Goal: Information Seeking & Learning: Learn about a topic

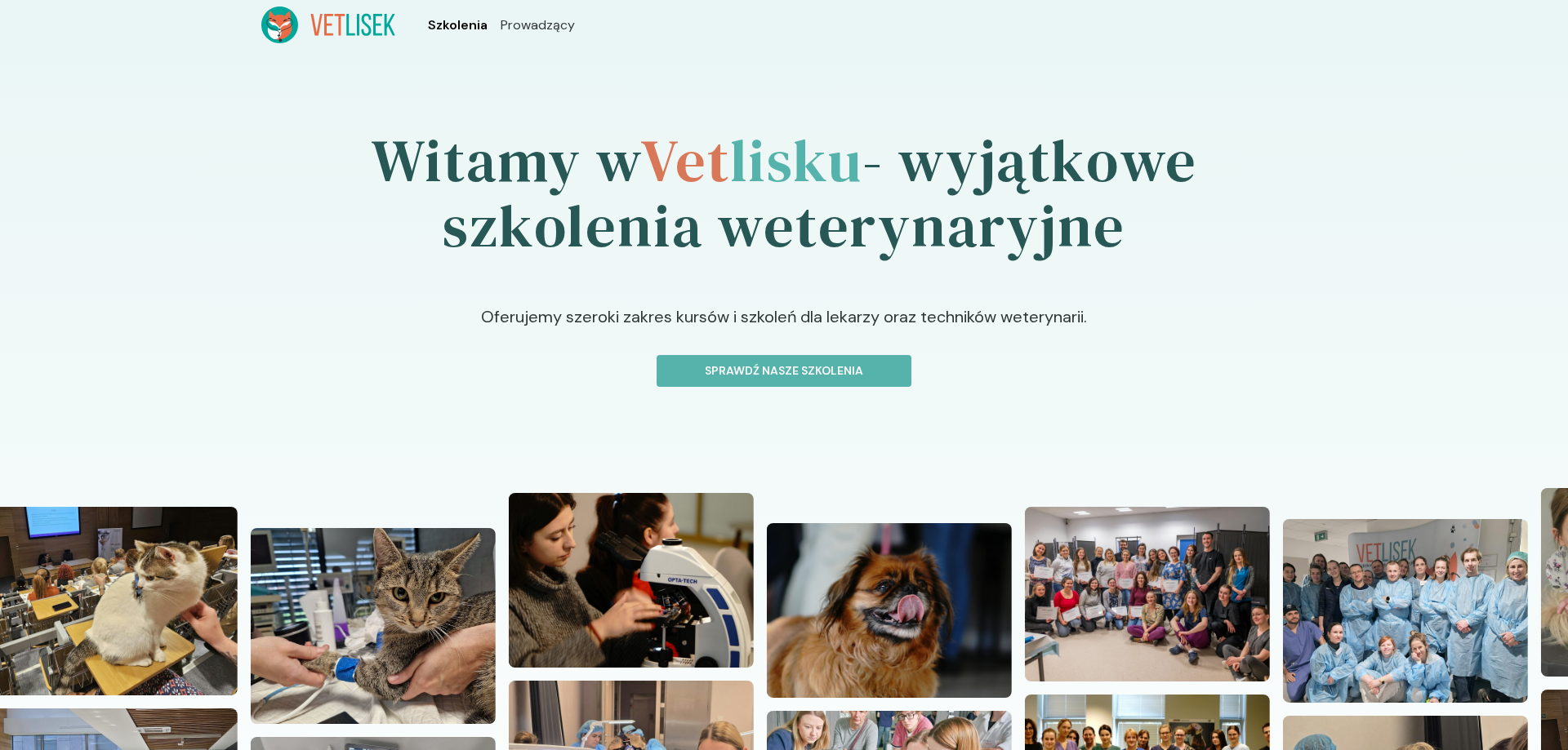
click at [439, 34] on span "Szkolenia" at bounding box center [458, 26] width 60 height 20
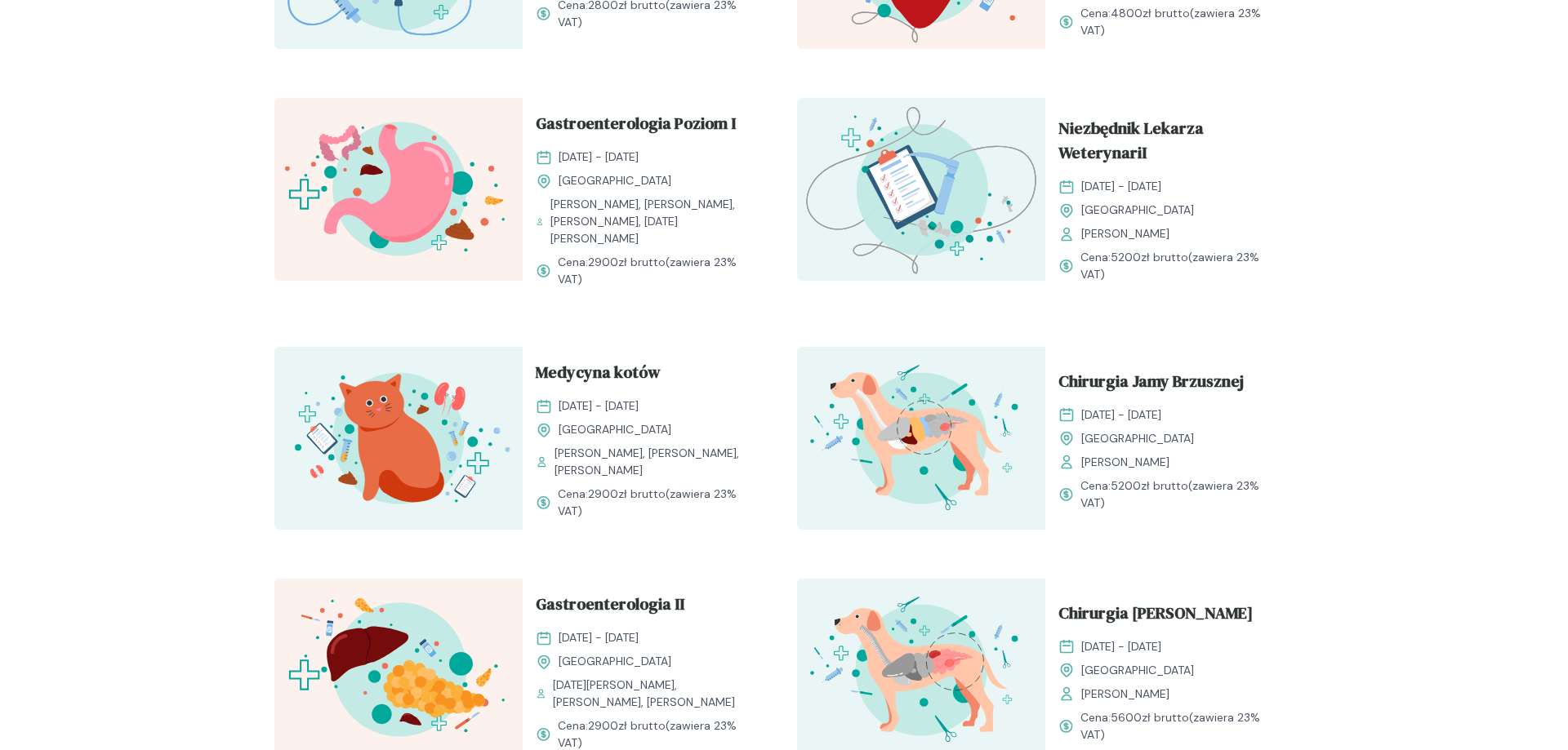
scroll to position [1165, 0]
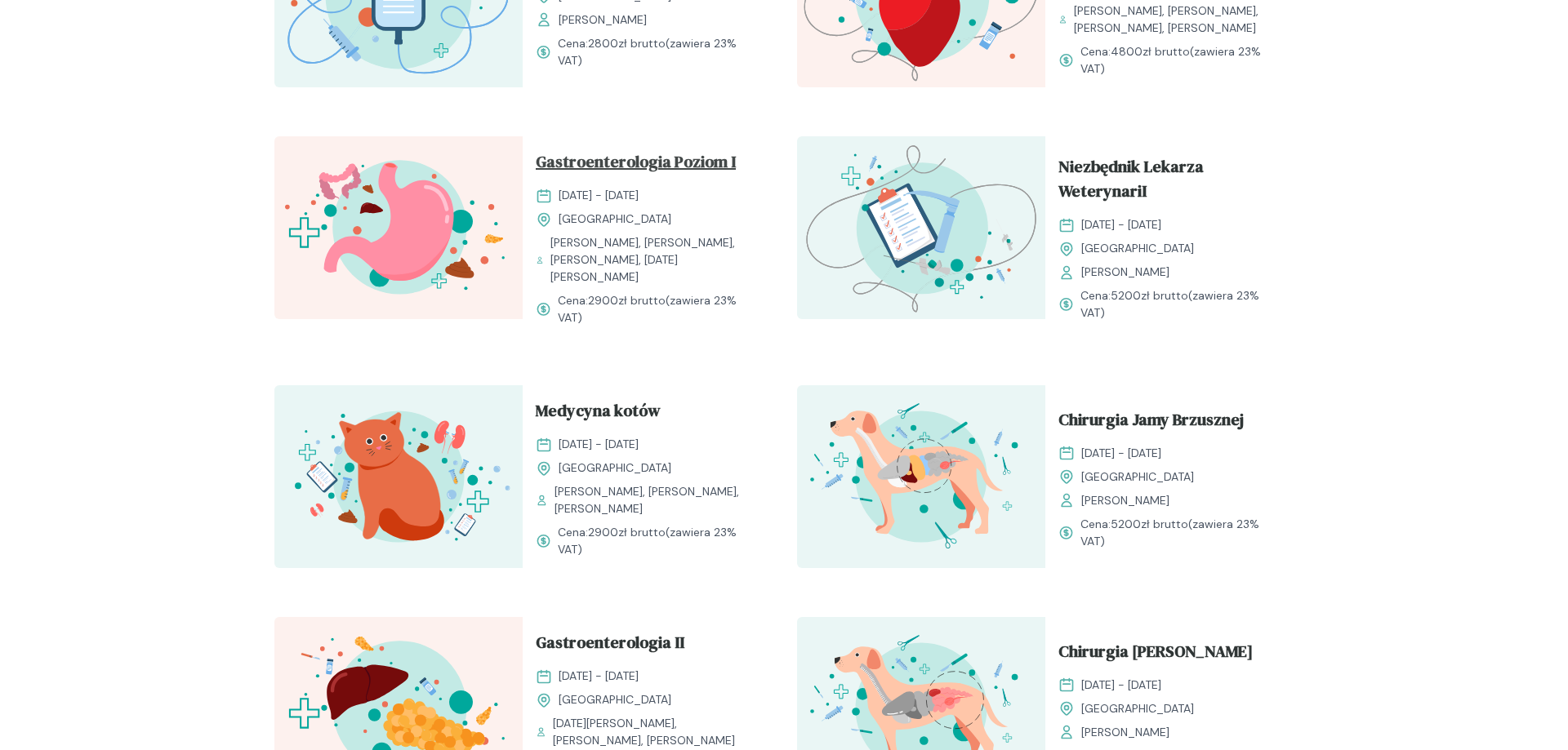
click at [639, 172] on span "Gastroenterologia Poziom I" at bounding box center [635, 164] width 200 height 31
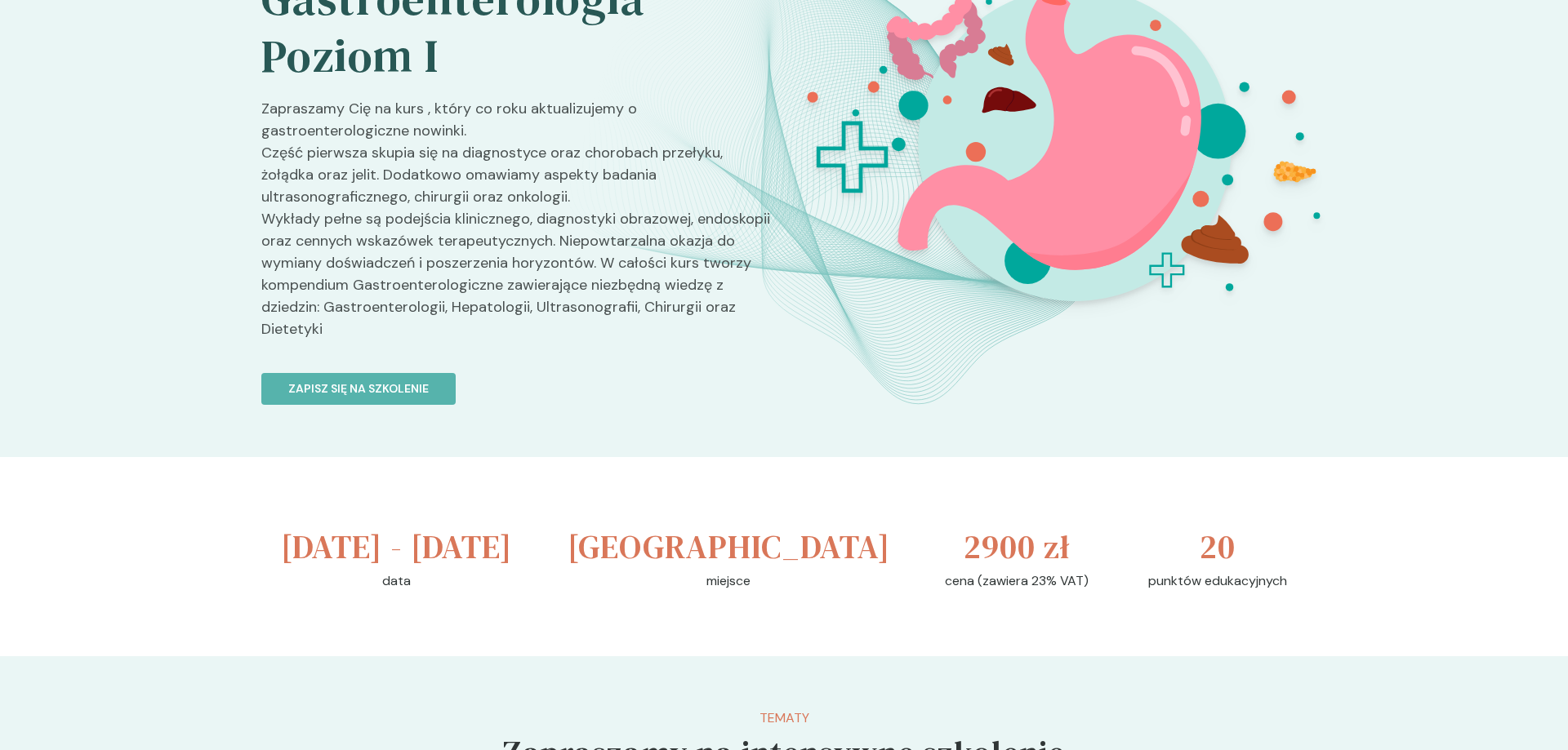
scroll to position [166, 0]
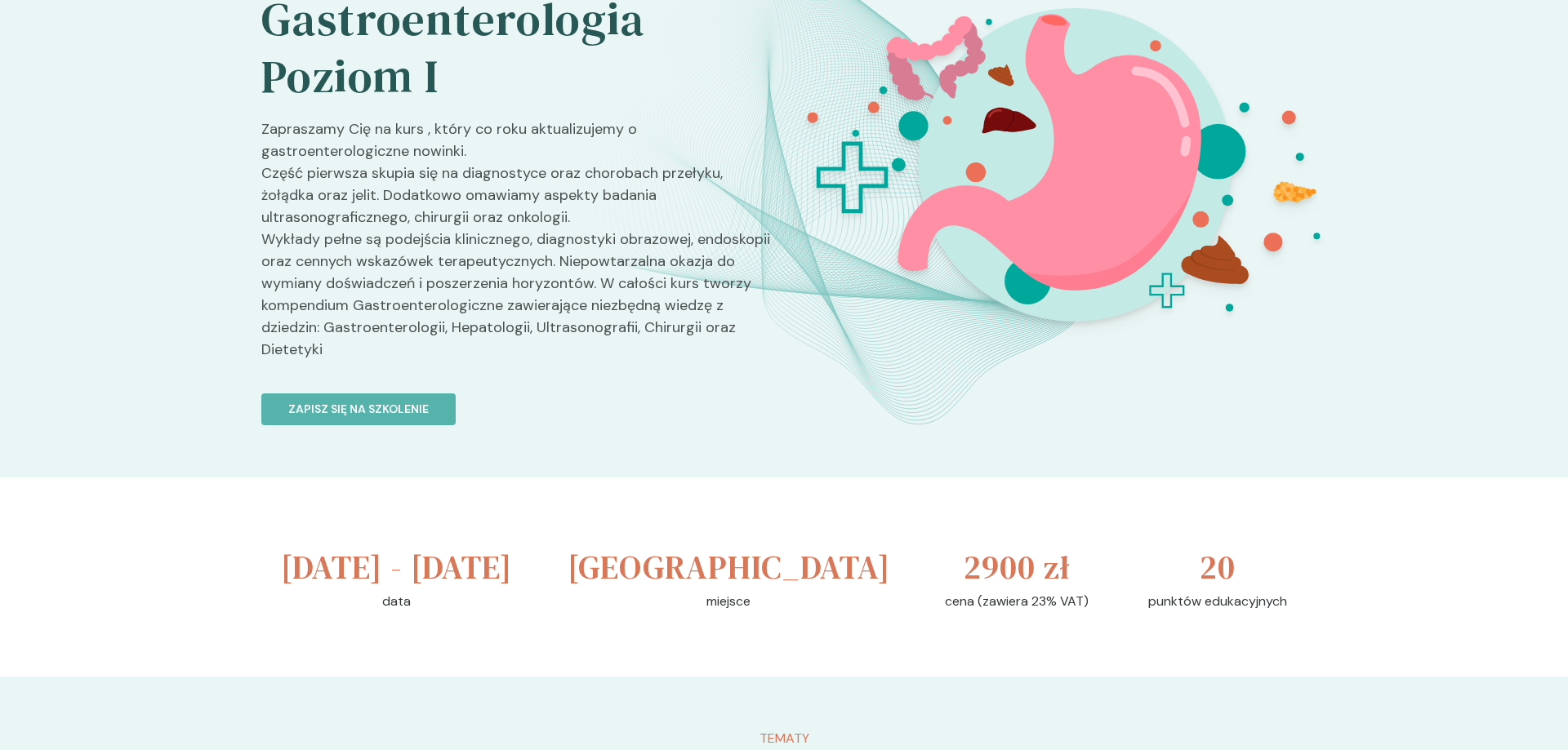
click at [316, 271] on p "Zapraszamy Cię na kurs , który co roku aktualizujemy o gastroenterologiczne now…" at bounding box center [516, 246] width 510 height 256
click at [328, 289] on p "Zapraszamy Cię na kurs , który co roku aktualizujemy o gastroenterologiczne now…" at bounding box center [516, 246] width 510 height 256
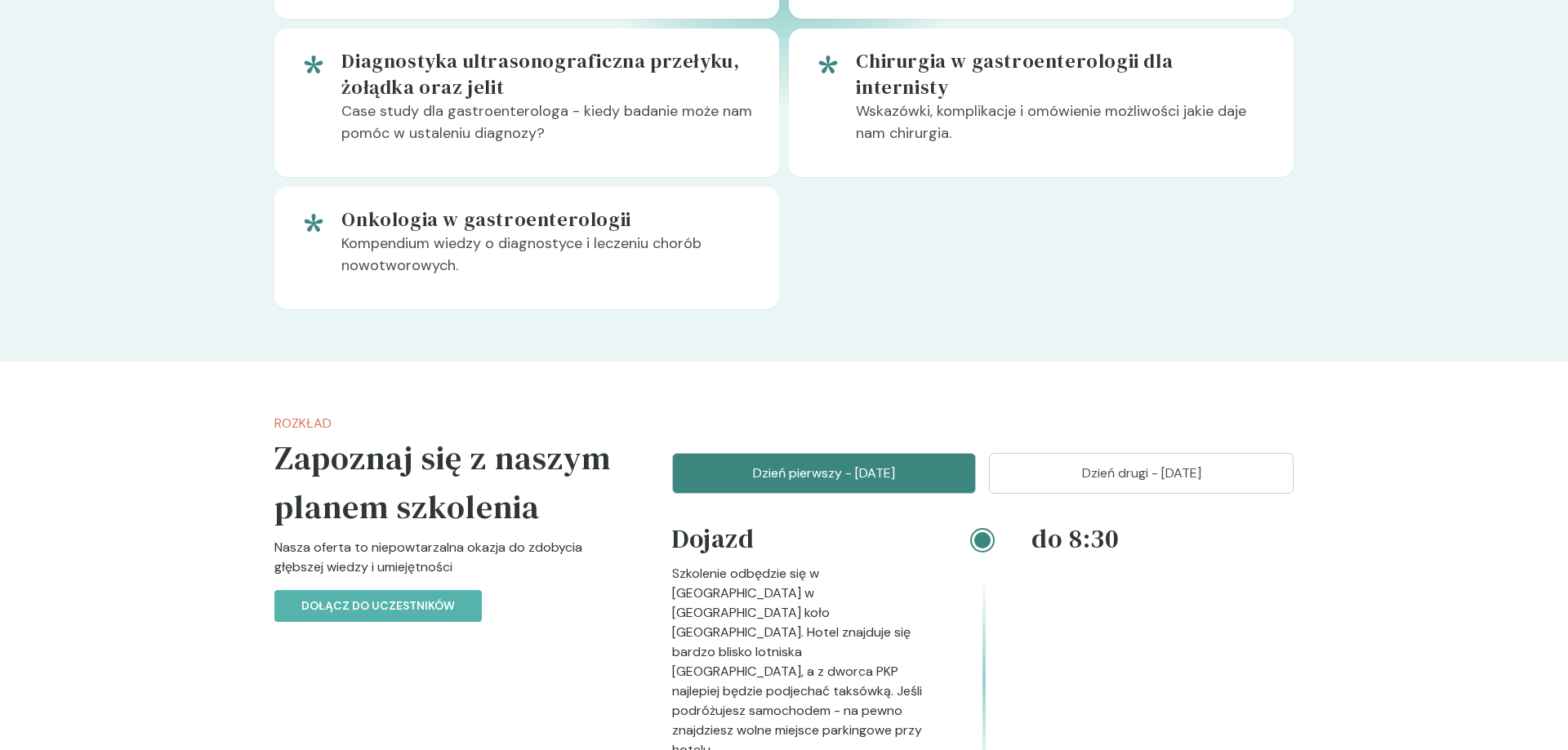
scroll to position [1542, 0]
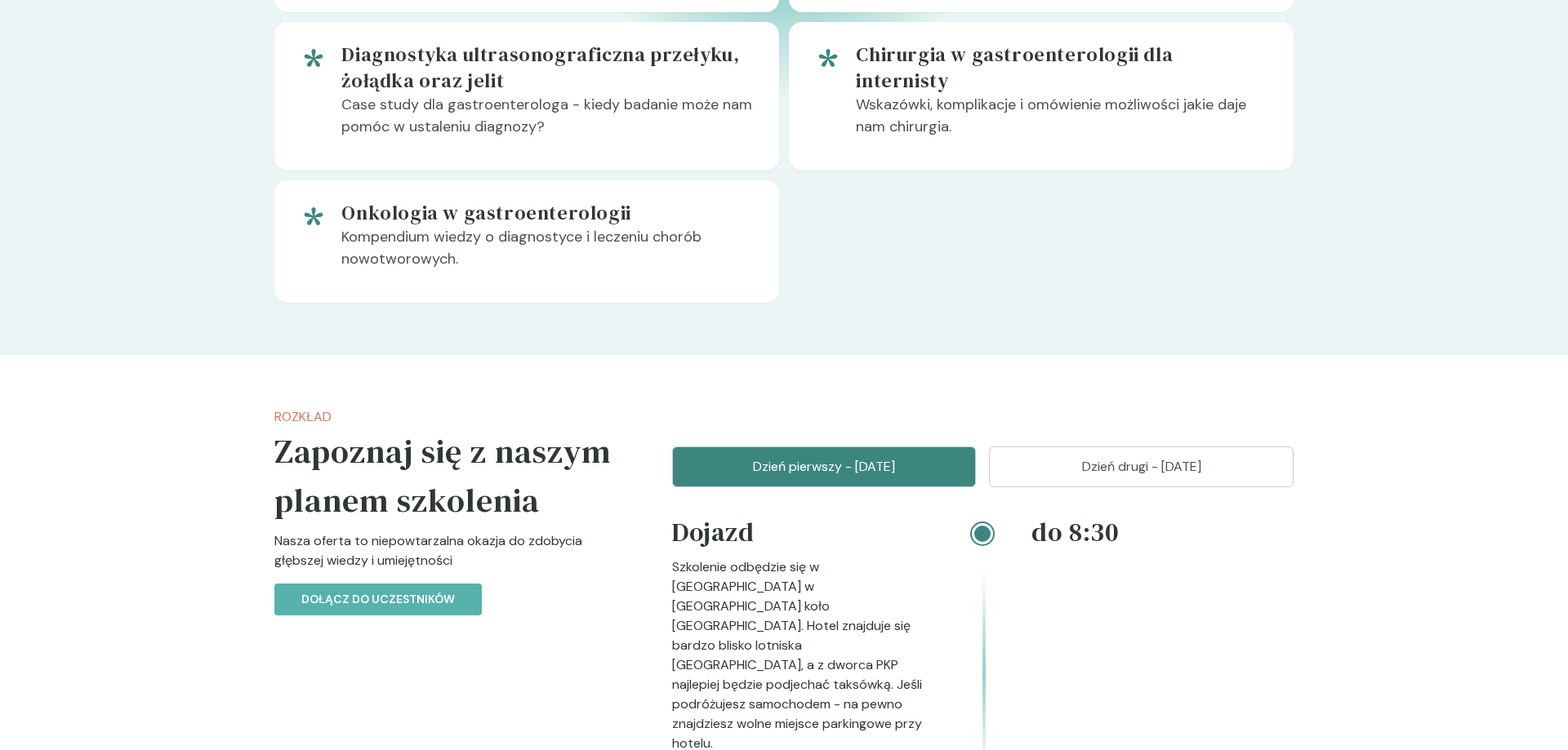
click at [1142, 469] on p "Dzień drugi - [DATE]" at bounding box center [1141, 467] width 264 height 20
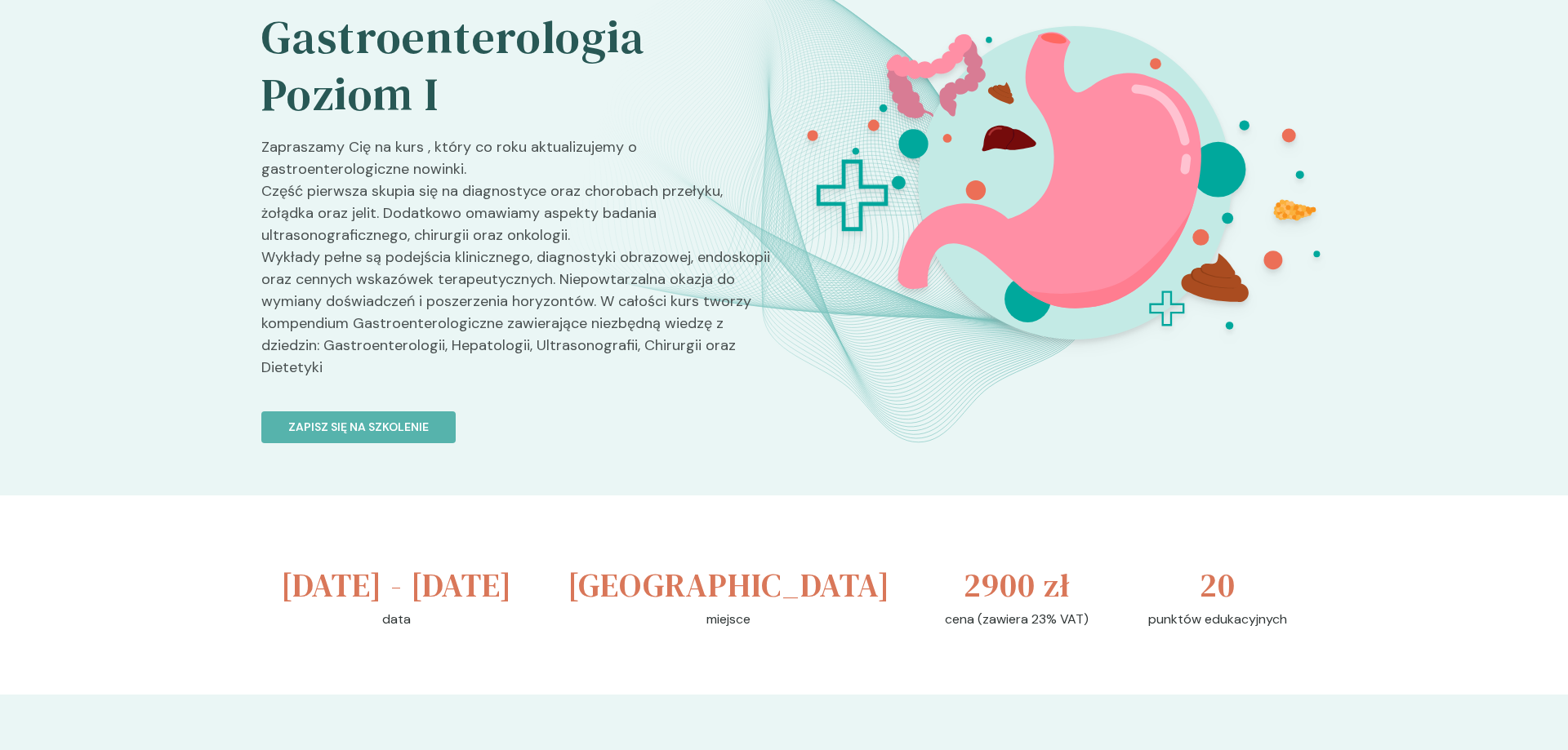
scroll to position [0, 0]
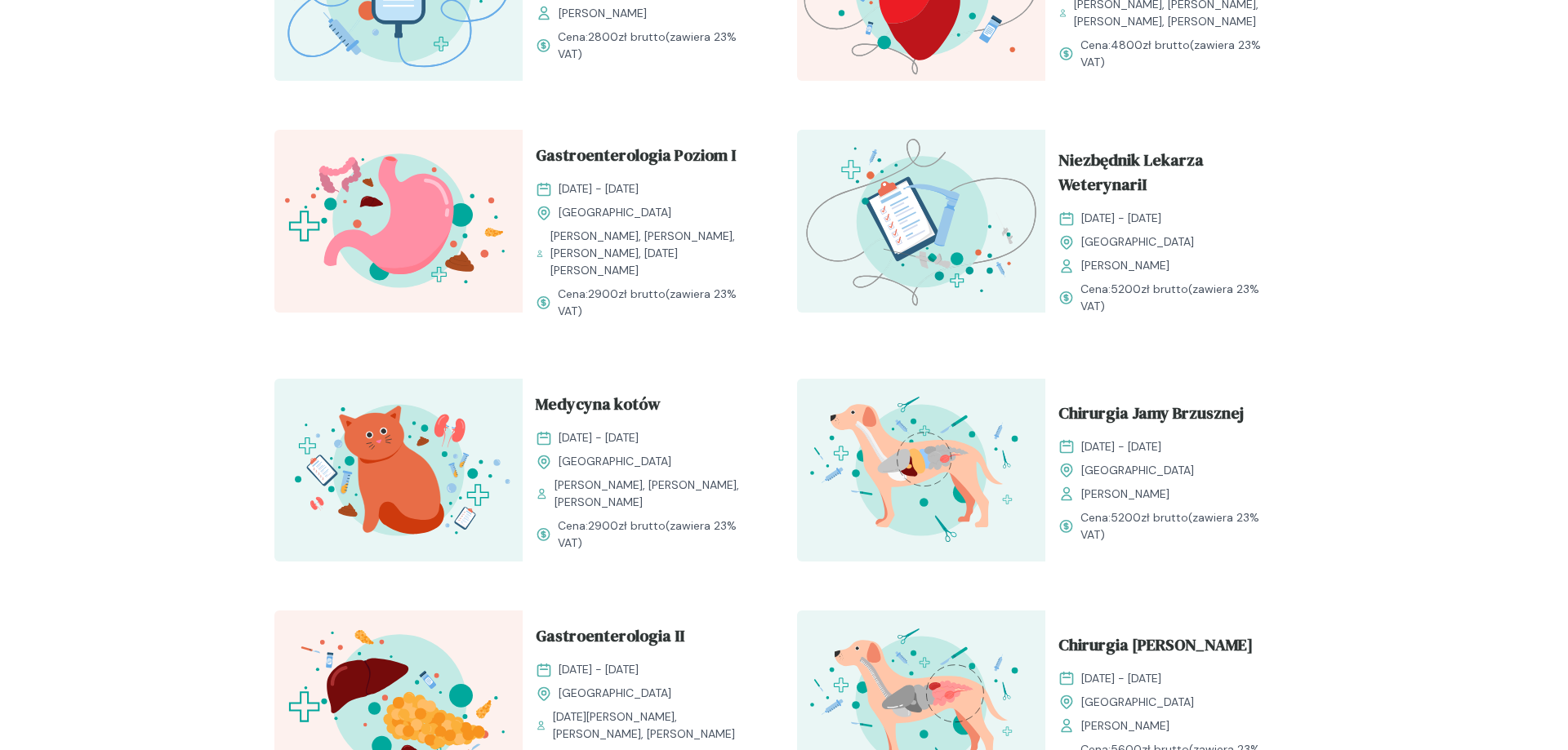
scroll to position [1165, 0]
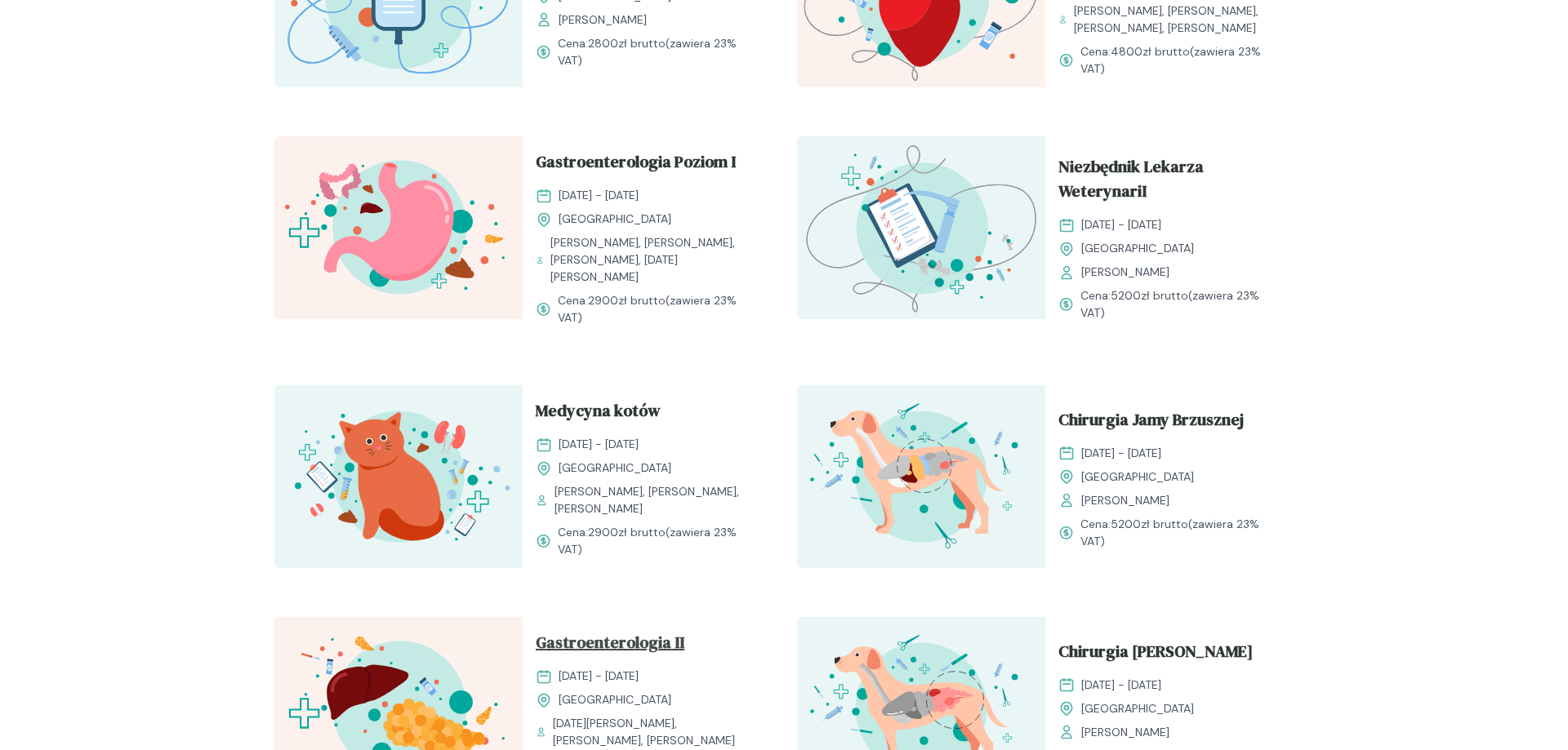
click at [615, 630] on span "Gastroenterologia II" at bounding box center [610, 645] width 148 height 31
